Goal: Task Accomplishment & Management: Use online tool/utility

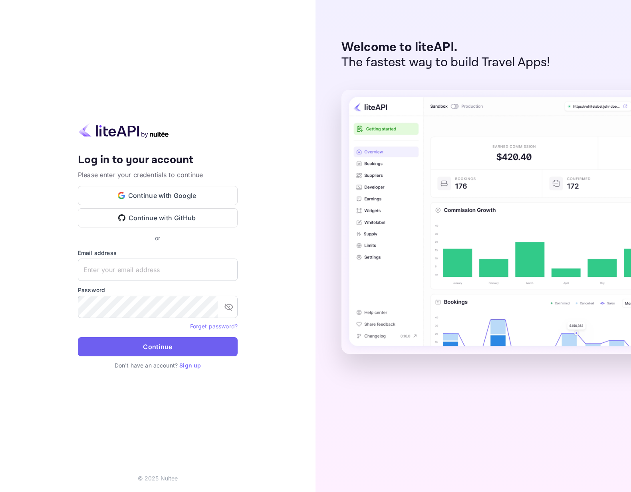
type input "[EMAIL_ADDRESS][DOMAIN_NAME]"
click at [141, 346] on button "Continue" at bounding box center [158, 346] width 160 height 19
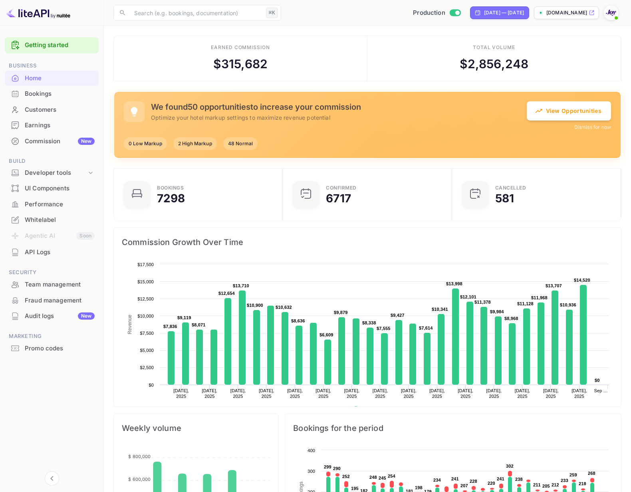
click at [53, 350] on div "Promo codes" at bounding box center [60, 348] width 70 height 9
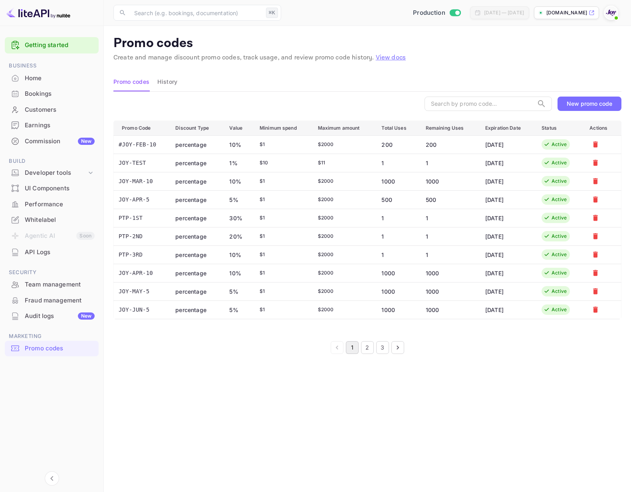
click at [572, 106] on div "New promo code" at bounding box center [588, 103] width 45 height 7
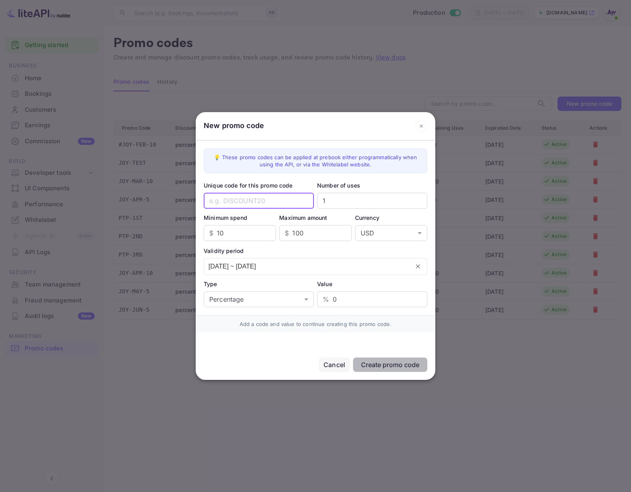
click at [247, 200] on input "text" at bounding box center [259, 201] width 110 height 16
type input "209.63"
click at [285, 253] on div "Validity period" at bounding box center [316, 251] width 224 height 8
click at [233, 206] on input "209.63" at bounding box center [259, 201] width 110 height 16
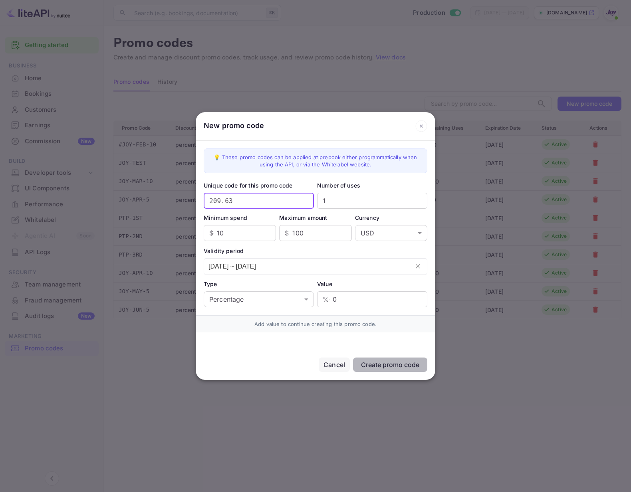
click at [233, 206] on input "209.63" at bounding box center [259, 201] width 110 height 16
click at [307, 233] on input "100" at bounding box center [321, 233] width 59 height 16
type input "1"
type input "209.63"
click at [221, 235] on input "10" at bounding box center [246, 233] width 59 height 16
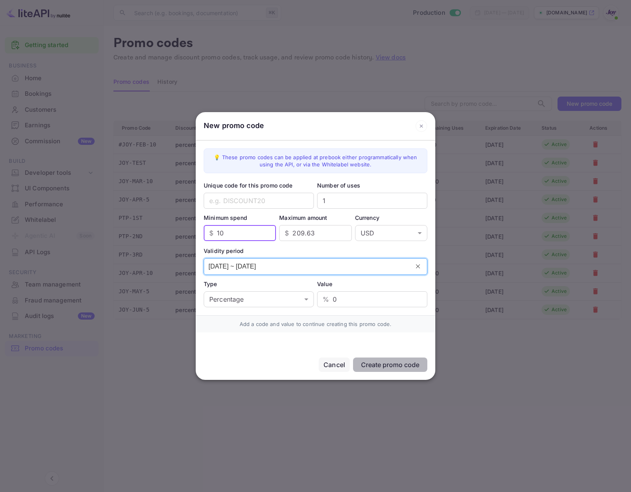
click at [296, 269] on input "[DATE] ~ [DATE]" at bounding box center [306, 267] width 205 height 16
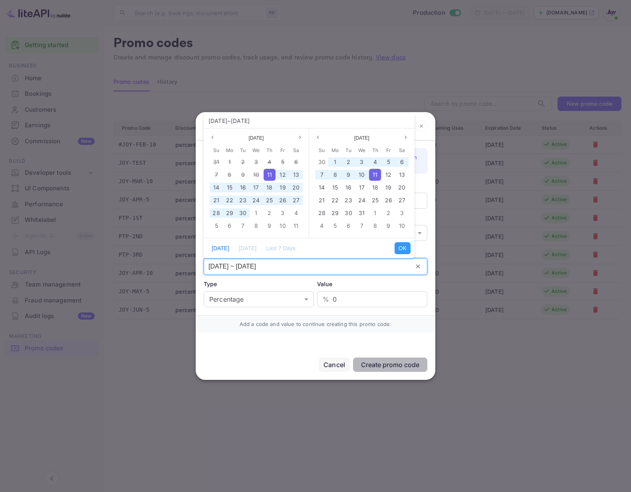
click at [274, 344] on div "Create promo code Cancel" at bounding box center [315, 355] width 239 height 47
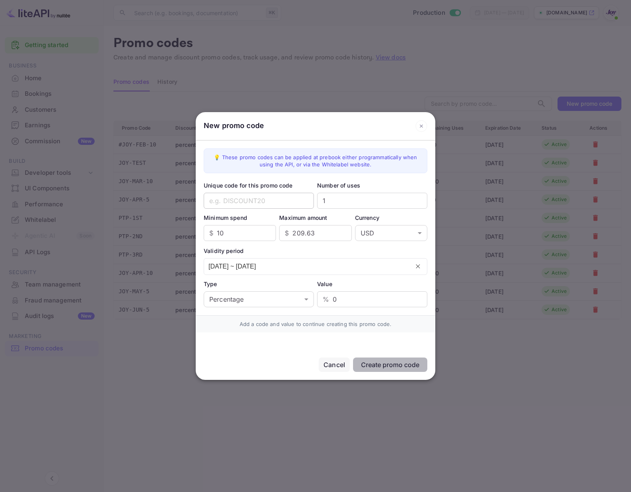
click at [247, 200] on input "text" at bounding box center [259, 201] width 110 height 16
click at [225, 194] on input "REFUND" at bounding box center [259, 201] width 110 height 16
click at [226, 199] on input "REFUND" at bounding box center [259, 201] width 110 height 16
click at [226, 200] on input "REFUND" at bounding box center [259, 201] width 110 height 16
paste input "[PERSON_NAME]"
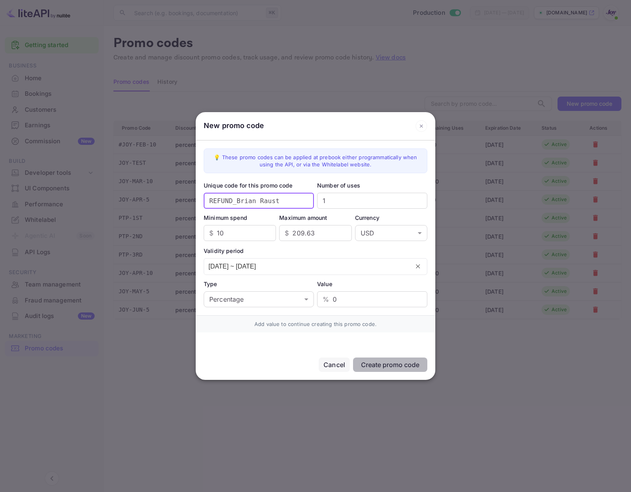
click at [255, 201] on input "REFUND_Brian Raust" at bounding box center [259, 201] width 110 height 16
drag, startPoint x: 275, startPoint y: 201, endPoint x: 238, endPoint y: 200, distance: 36.8
click at [237, 200] on input "REFUND_Brian Raust" at bounding box center [259, 201] width 110 height 16
drag, startPoint x: 281, startPoint y: 201, endPoint x: 340, endPoint y: 201, distance: 59.1
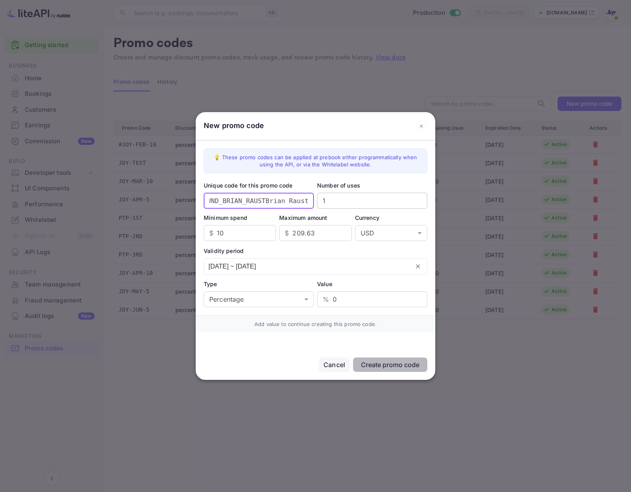
click at [340, 201] on div "Unique code for this promo code REFUND_BRIAN_RAUSTBrian Raust ​ Number of uses …" at bounding box center [316, 195] width 224 height 28
type input "REFUND_BRIAN_RAUST"
click at [342, 283] on div "Value" at bounding box center [372, 284] width 110 height 8
drag, startPoint x: 289, startPoint y: 326, endPoint x: 335, endPoint y: 326, distance: 45.9
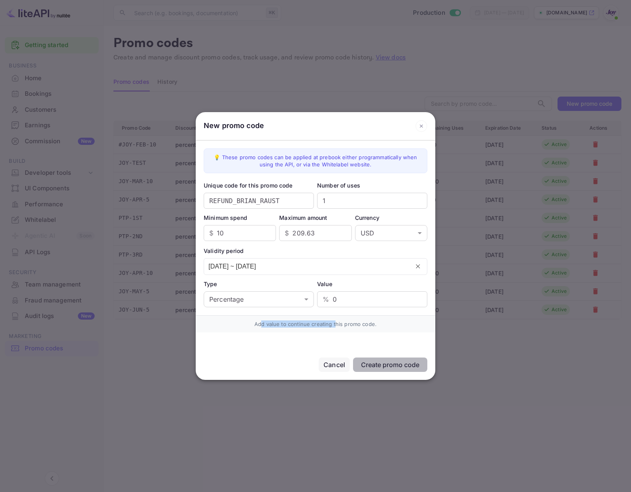
click at [335, 326] on div "Add value to continue creating this promo code." at bounding box center [316, 323] width 224 height 7
click at [314, 237] on input "209.63" at bounding box center [321, 233] width 59 height 16
click at [247, 300] on body "Getting started Business Home Bookings Customers Earnings Commission New Build …" at bounding box center [315, 246] width 631 height 492
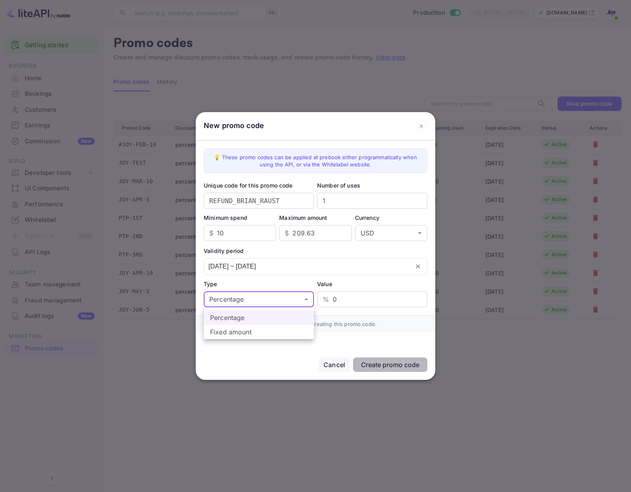
click at [243, 333] on li "Fixed amount" at bounding box center [259, 332] width 110 height 14
type input "fixed_amount"
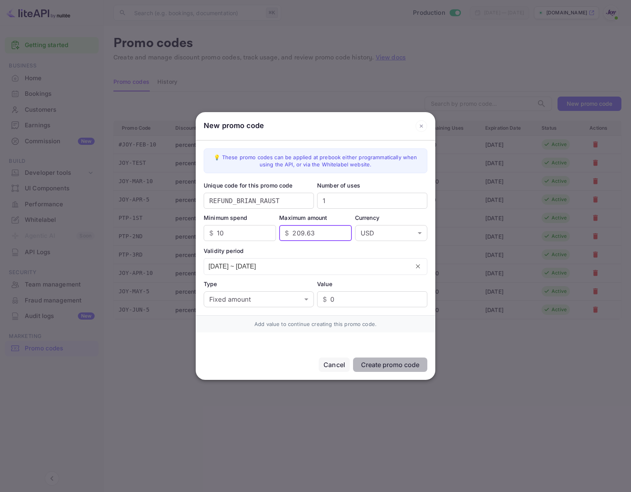
click at [312, 233] on input "209.63" at bounding box center [321, 233] width 59 height 16
click at [336, 297] on input "0" at bounding box center [378, 299] width 97 height 16
paste input "209.63"
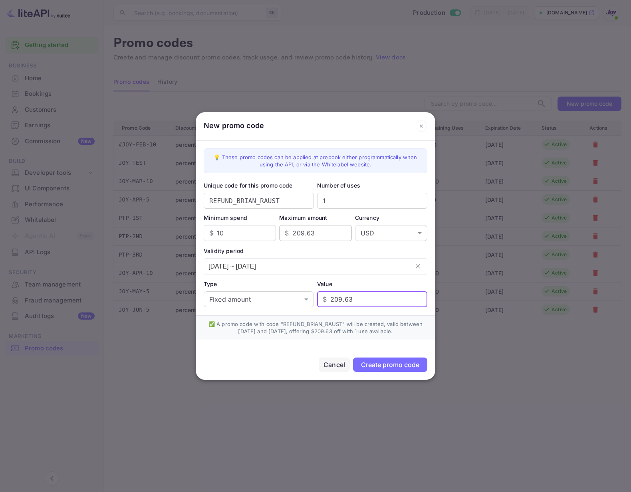
type input "209.63"
click at [310, 231] on input "209.63" at bounding box center [321, 233] width 59 height 16
click at [307, 234] on input "209.63" at bounding box center [321, 233] width 59 height 16
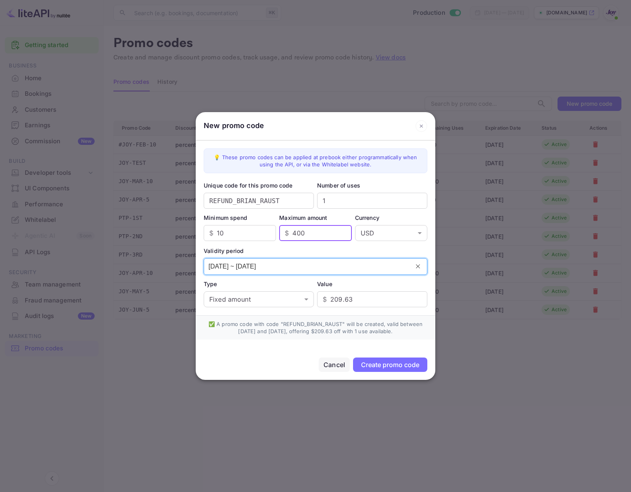
click at [340, 260] on input "[DATE] ~ [DATE]" at bounding box center [306, 267] width 205 height 16
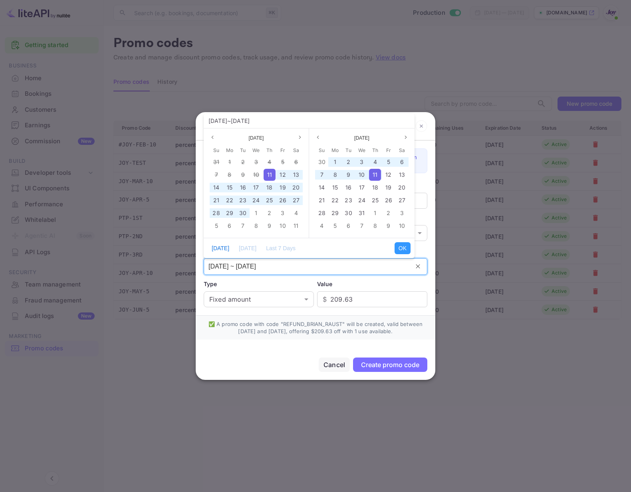
click at [247, 366] on div "Create promo code Cancel" at bounding box center [315, 360] width 239 height 40
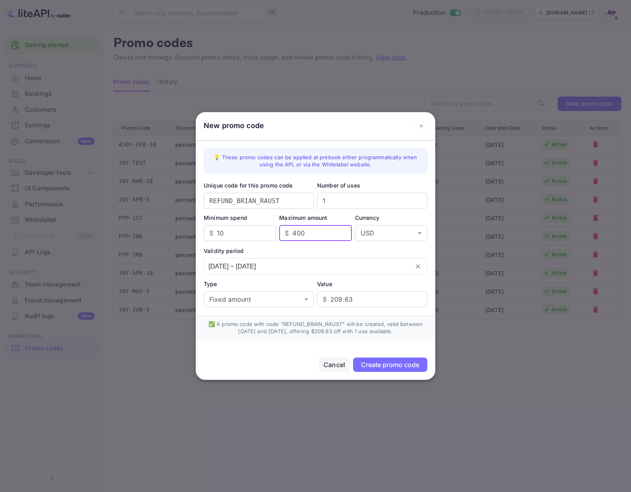
click at [305, 235] on input "400" at bounding box center [321, 233] width 59 height 16
type input "4"
click at [247, 234] on input "10" at bounding box center [246, 233] width 59 height 16
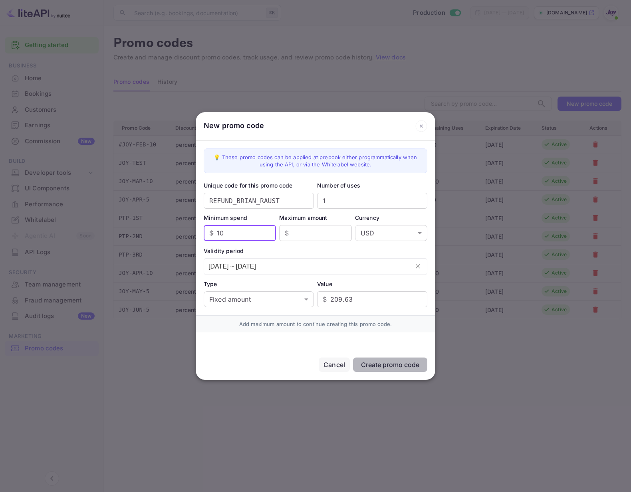
click at [247, 234] on input "10" at bounding box center [246, 233] width 59 height 16
type input "1"
click at [274, 356] on div "Create promo code Cancel" at bounding box center [315, 355] width 239 height 47
click at [247, 233] on input "number" at bounding box center [246, 233] width 59 height 16
type input "10"
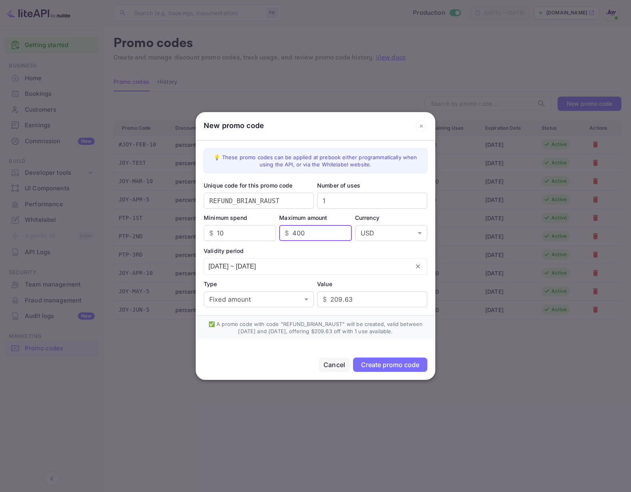
type input "400"
drag, startPoint x: 300, startPoint y: 332, endPoint x: 346, endPoint y: 332, distance: 46.3
click at [349, 332] on div "✅ A promo code with code "REFUND_BRIAN_RAUST" will be created, valid between [D…" at bounding box center [316, 327] width 224 height 14
click at [355, 343] on div "Create promo code Cancel" at bounding box center [315, 360] width 239 height 40
click at [375, 366] on div "Create promo code" at bounding box center [390, 365] width 58 height 8
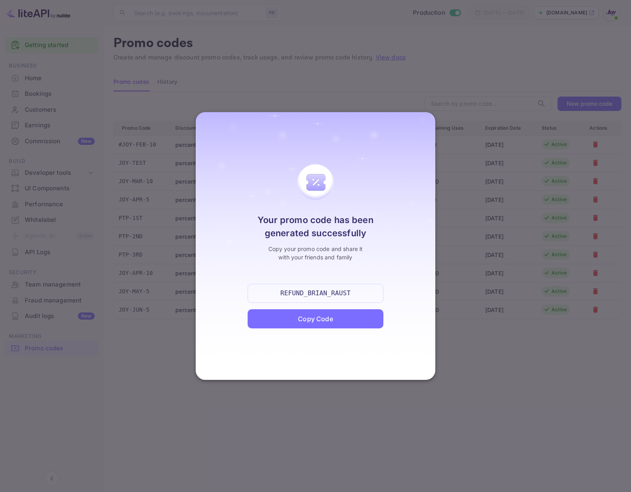
click at [320, 322] on div "Copy Code" at bounding box center [315, 319] width 35 height 10
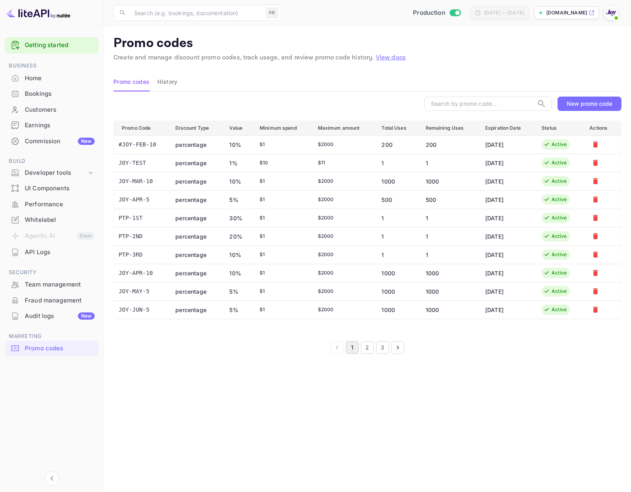
click at [384, 350] on button "3" at bounding box center [382, 347] width 13 height 13
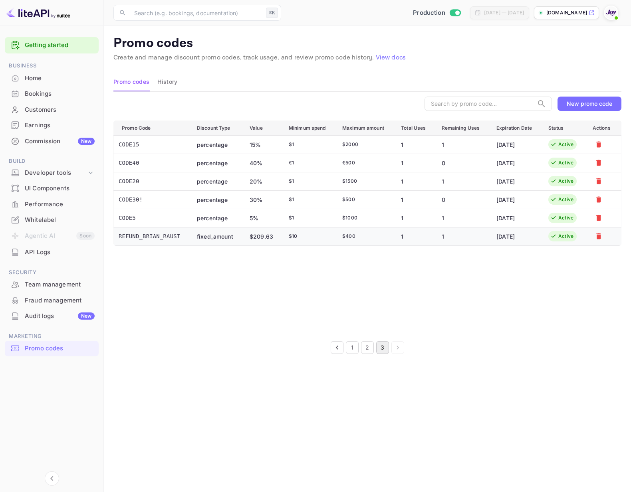
click at [152, 235] on td "REFUND_BRIAN_RAUST" at bounding box center [152, 236] width 77 height 18
copy td "REFUND_BRIAN_RAUST"
drag, startPoint x: 195, startPoint y: 233, endPoint x: 172, endPoint y: 238, distance: 22.8
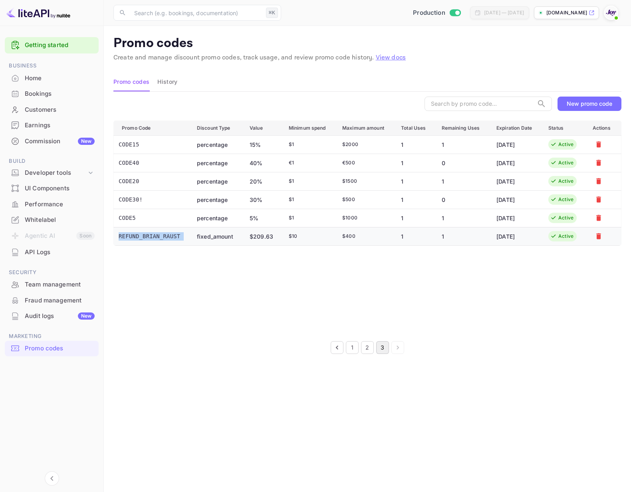
click at [195, 233] on td "fixed_amount" at bounding box center [216, 236] width 53 height 18
click at [168, 237] on td "REFUND_BRIAN_RAUST" at bounding box center [152, 236] width 77 height 18
drag, startPoint x: 179, startPoint y: 235, endPoint x: 119, endPoint y: 235, distance: 60.3
click at [119, 235] on td "REFUND_BRIAN_RAUST" at bounding box center [152, 236] width 77 height 18
copy td "REFUND_BRIAN_RAUST"
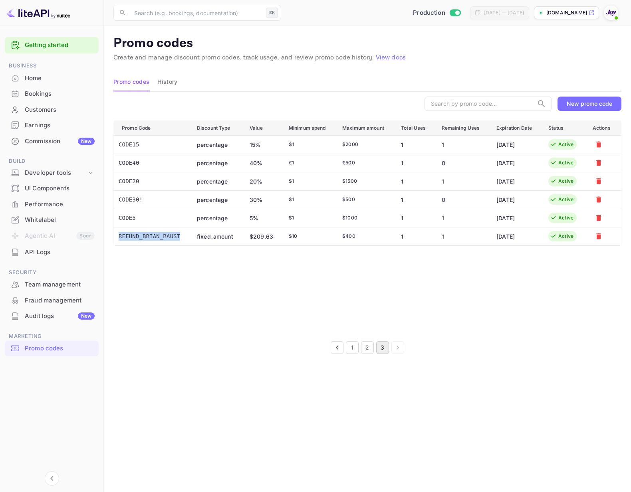
click at [373, 279] on div "Promo Code Discount Type Value Minimum spend Maximum amount Total Uses Remainin…" at bounding box center [367, 227] width 508 height 213
